Goal: Go to known website: Go to known website

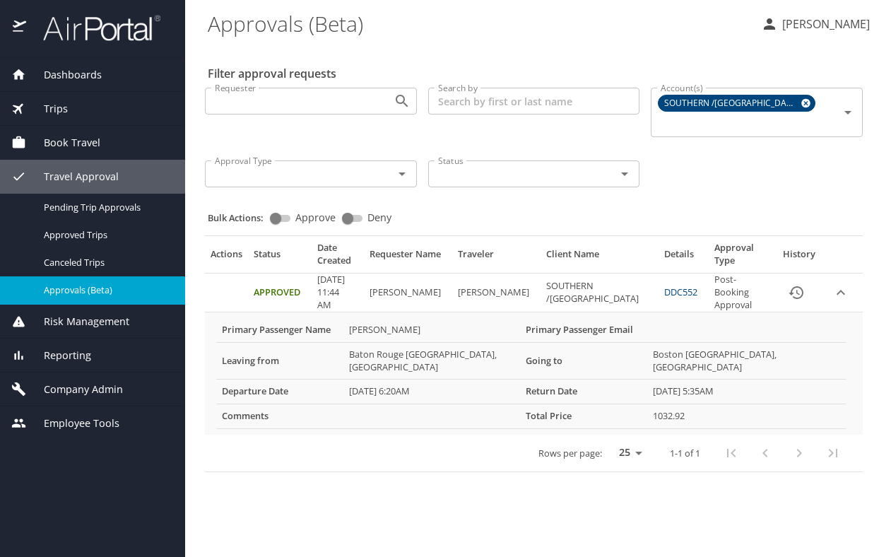
click at [90, 84] on div "Dashboards" at bounding box center [92, 75] width 185 height 34
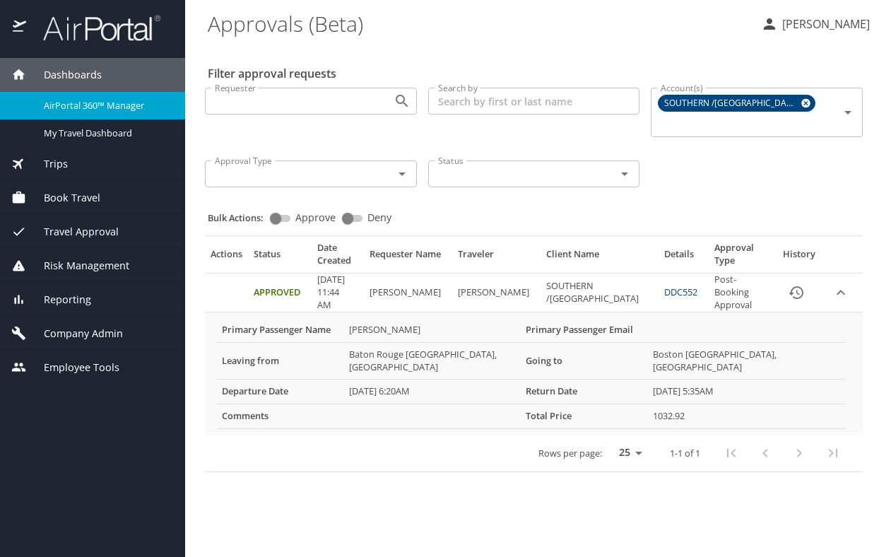
click at [95, 42] on link at bounding box center [94, 38] width 133 height 13
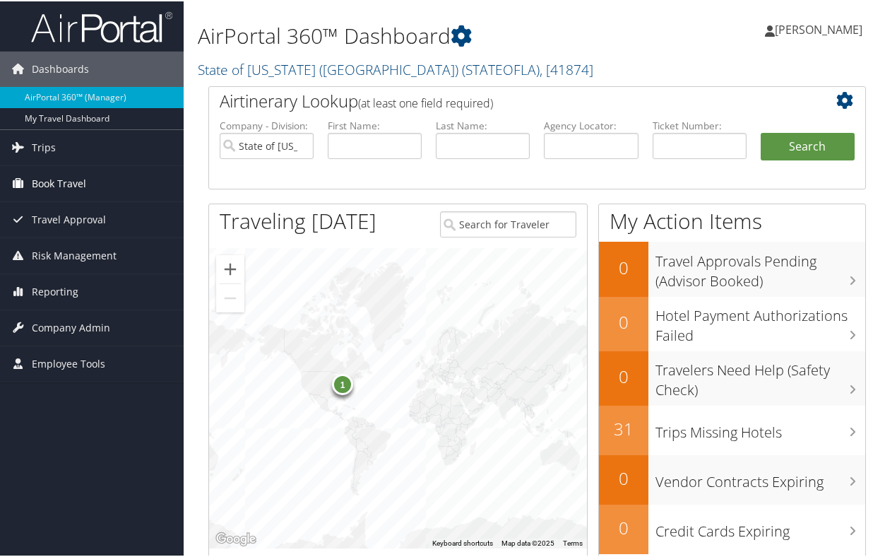
click at [52, 190] on span "Book Travel" at bounding box center [59, 182] width 54 height 35
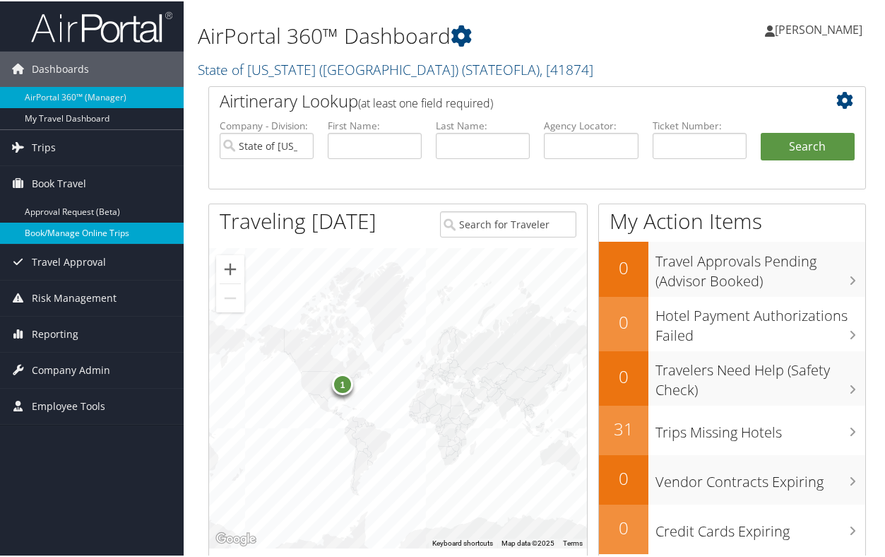
click at [66, 230] on link "Book/Manage Online Trips" at bounding box center [92, 231] width 184 height 21
